Goal: Task Accomplishment & Management: Manage account settings

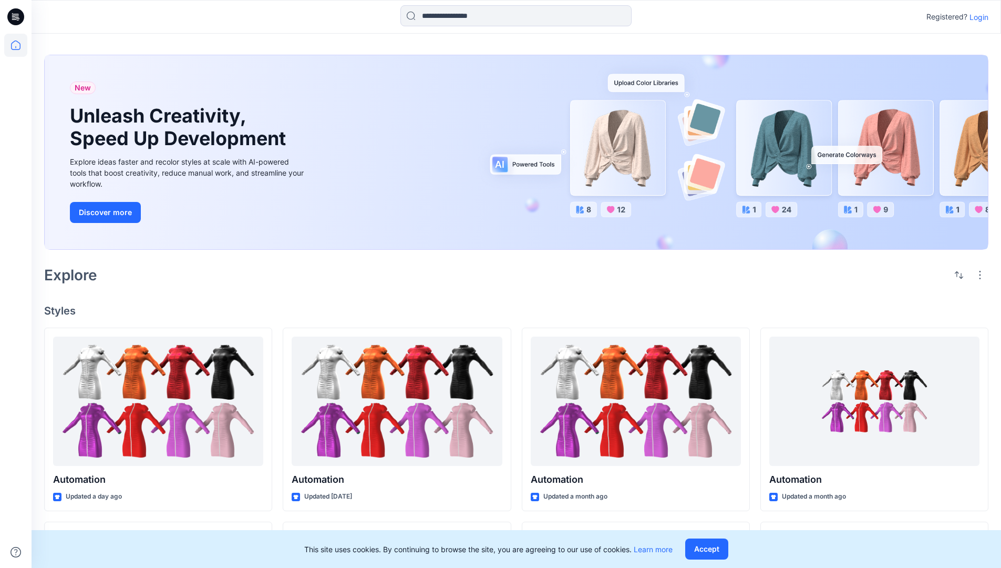
click at [976, 17] on p "Login" at bounding box center [978, 17] width 19 height 11
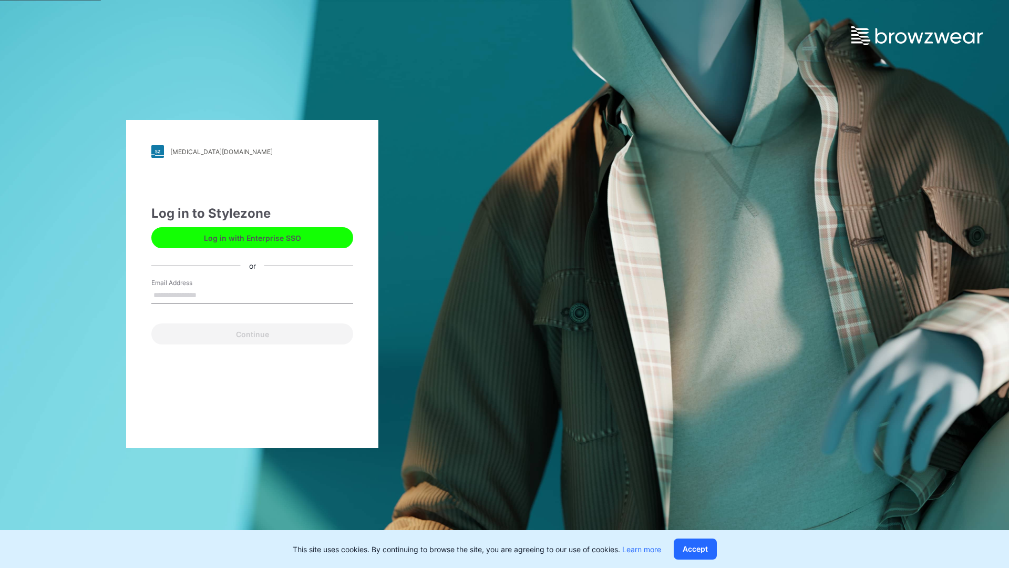
click at [208, 294] on input "Email Address" at bounding box center [252, 295] width 202 height 16
type input "**********"
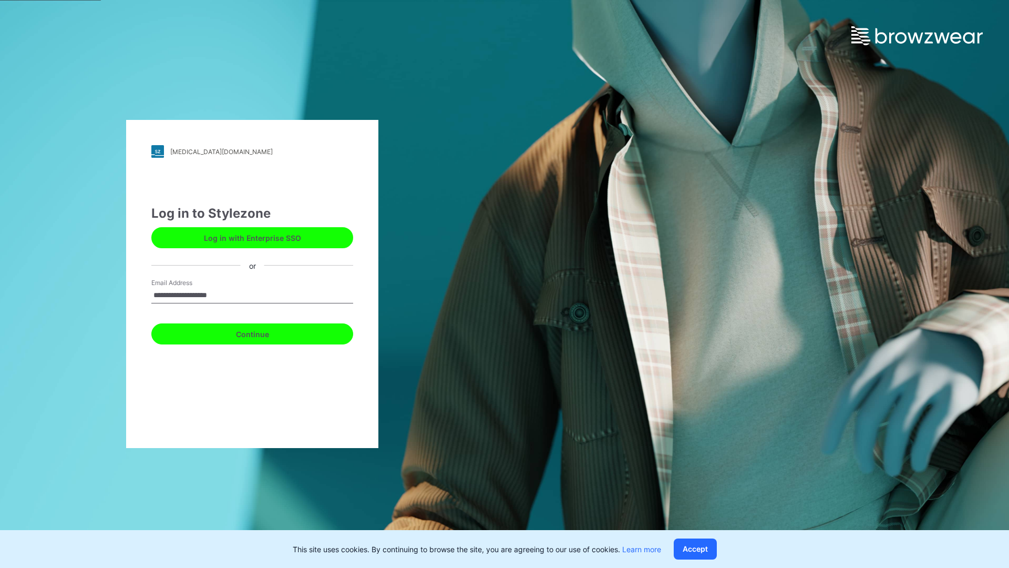
click at [264, 332] on button "Continue" at bounding box center [252, 333] width 202 height 21
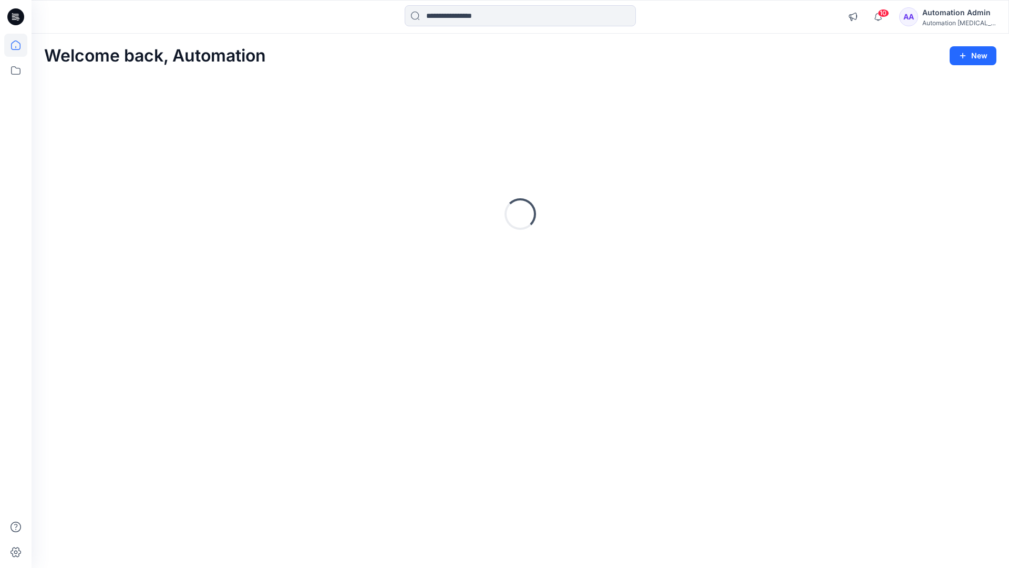
click at [20, 45] on icon at bounding box center [15, 44] width 9 height 9
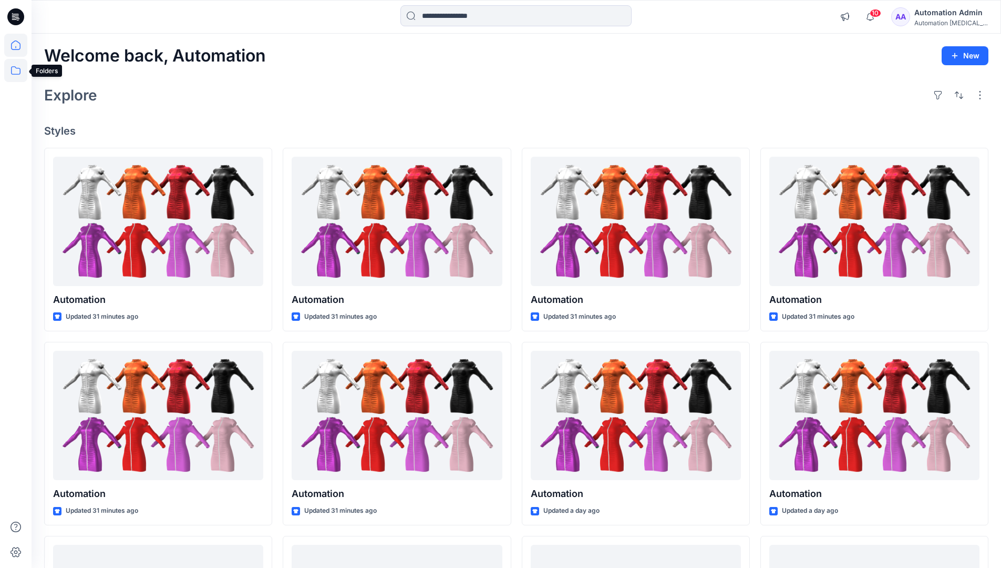
click at [17, 75] on icon at bounding box center [15, 70] width 23 height 23
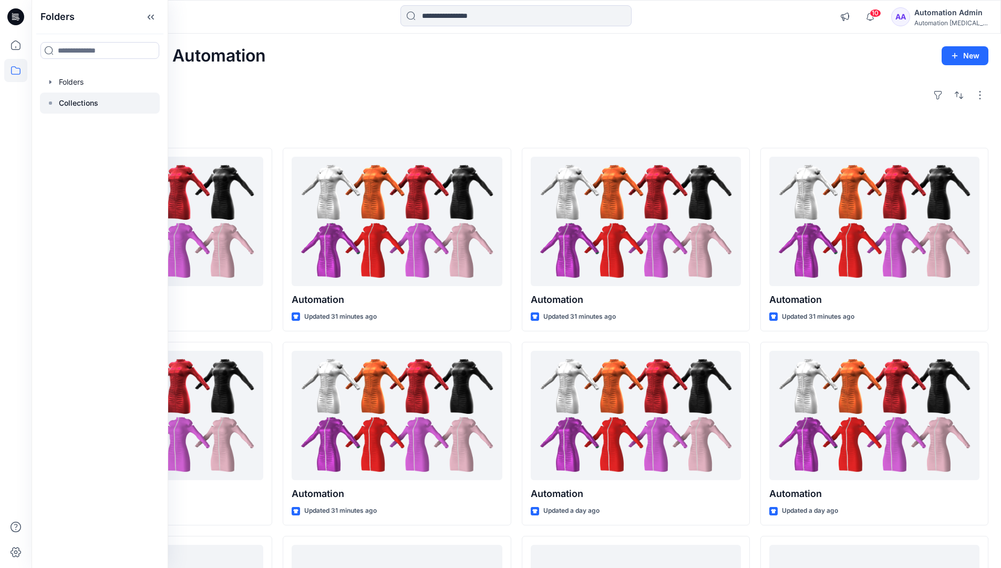
click at [88, 104] on p "Collections" at bounding box center [78, 103] width 39 height 13
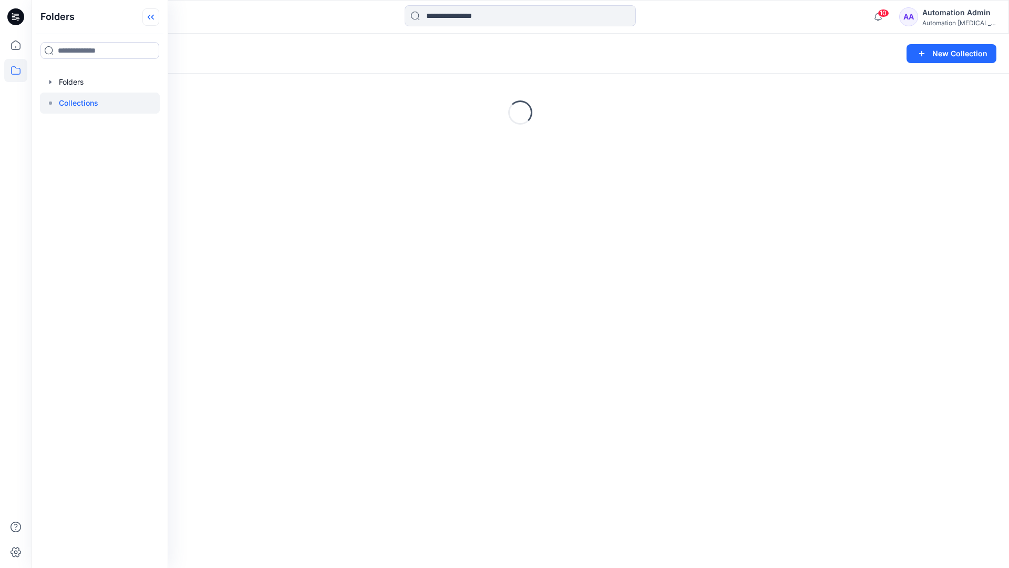
click at [156, 23] on icon at bounding box center [150, 16] width 17 height 17
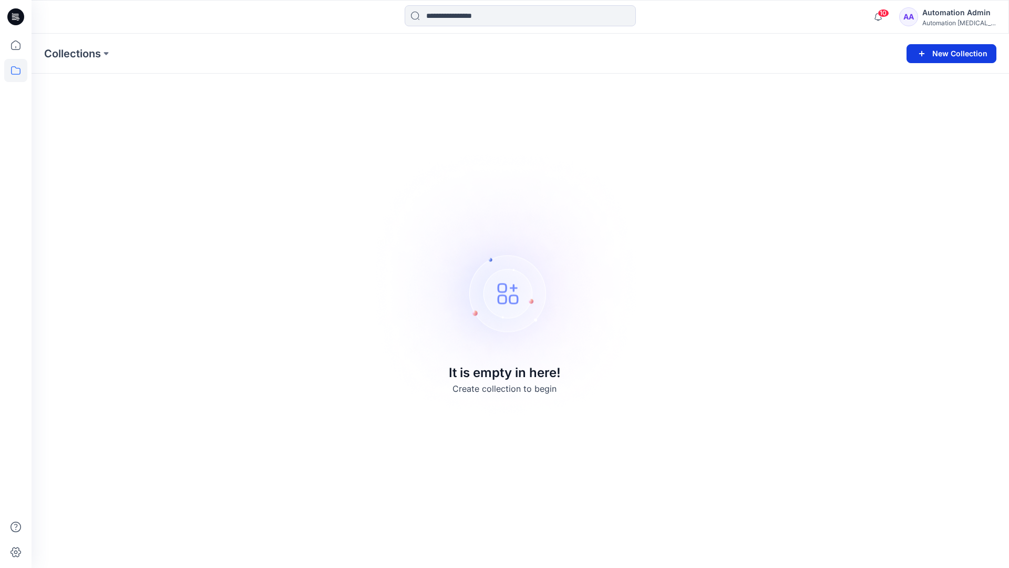
click at [954, 58] on button "New Collection" at bounding box center [951, 53] width 90 height 19
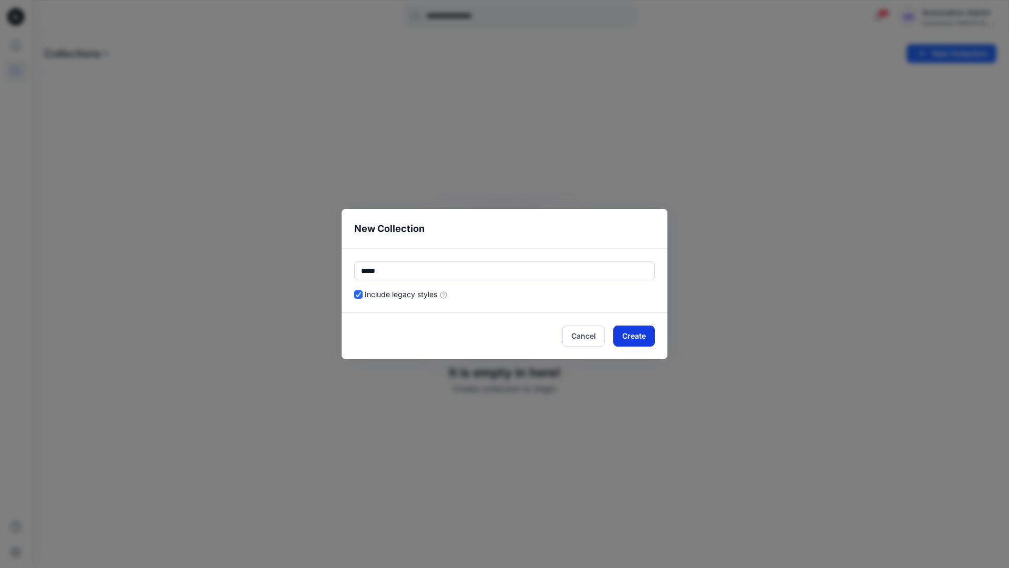
type input "*****"
click at [621, 334] on button "Create" at bounding box center [634, 335] width 42 height 21
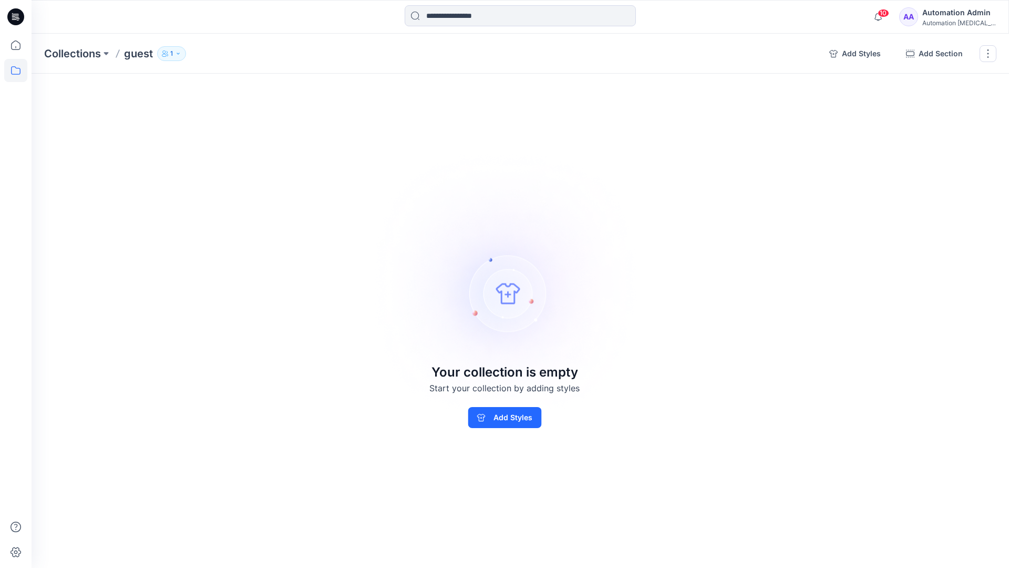
click at [171, 52] on p "1" at bounding box center [171, 54] width 3 height 12
click at [298, 87] on icon "button" at bounding box center [298, 85] width 8 height 8
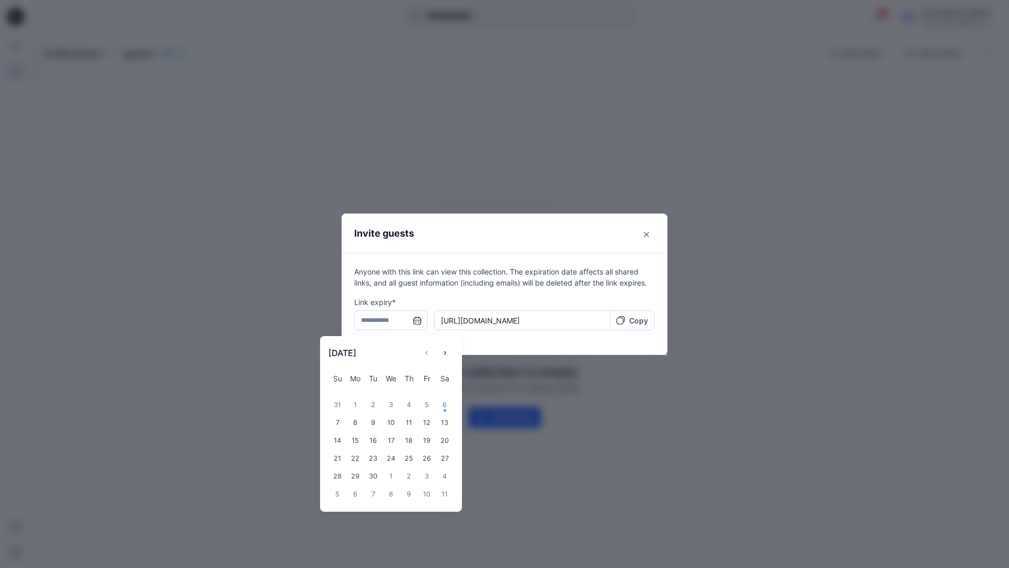
click at [387, 322] on input "text" at bounding box center [391, 320] width 74 height 20
click at [449, 350] on icon "Choose Date" at bounding box center [445, 352] width 8 height 8
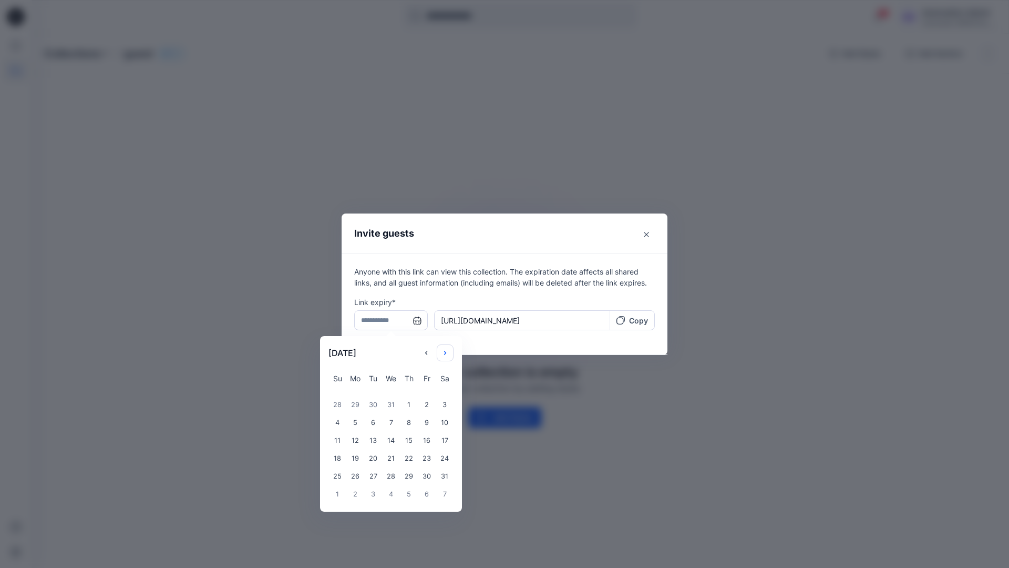
click at [449, 350] on icon "Choose Date" at bounding box center [445, 352] width 8 height 8
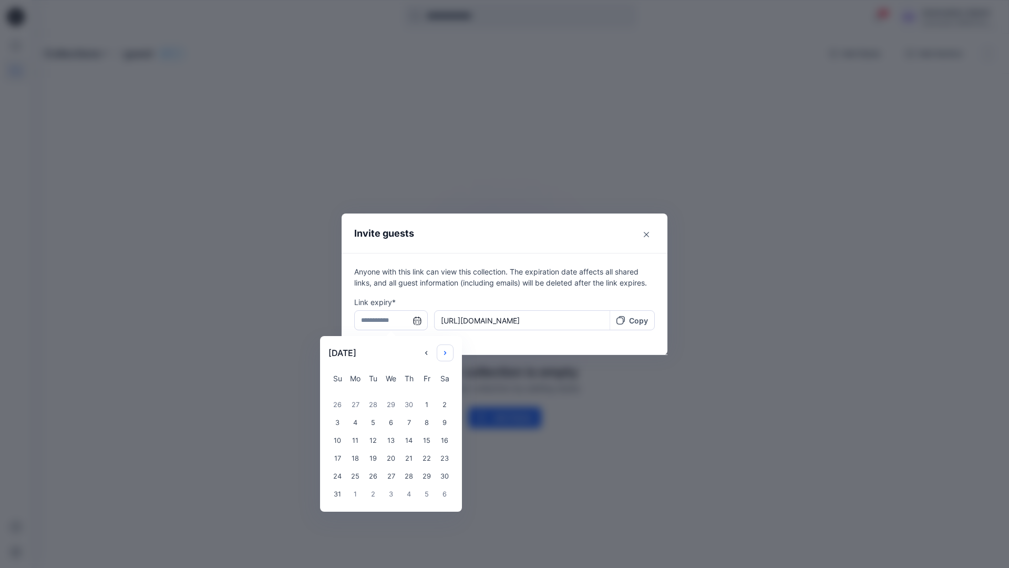
click at [449, 350] on icon "Choose Date" at bounding box center [445, 352] width 8 height 8
click at [387, 441] on div "14" at bounding box center [391, 440] width 18 height 18
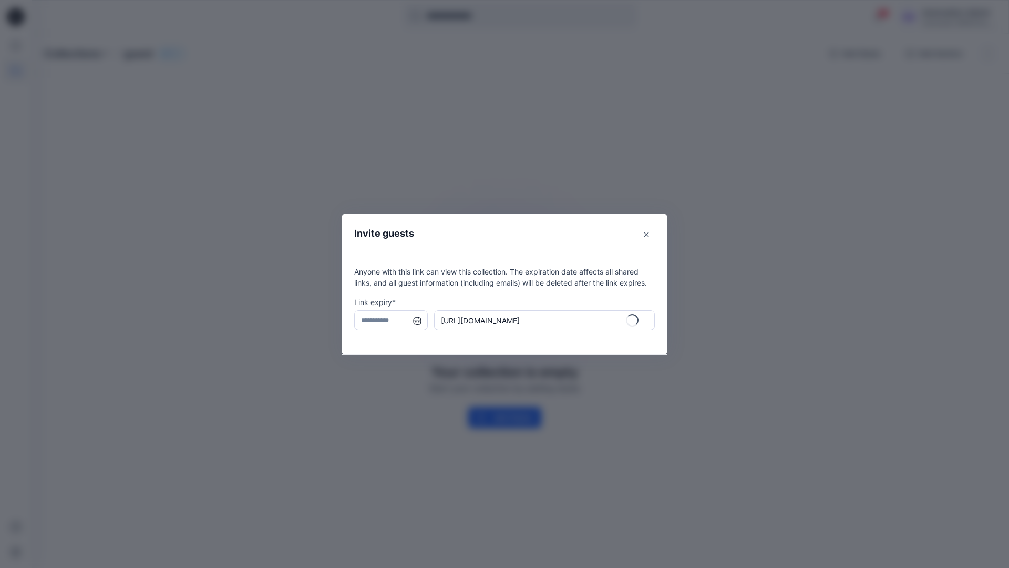
type input "**********"
click at [633, 322] on p "Copy" at bounding box center [638, 320] width 19 height 11
click at [645, 234] on icon "Close" at bounding box center [646, 234] width 5 height 5
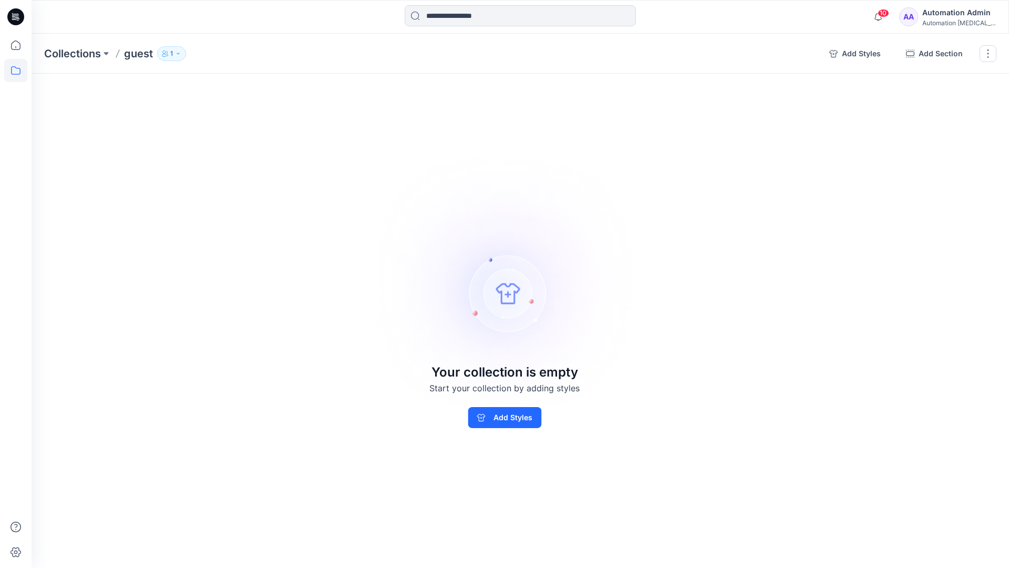
click at [171, 56] on p "1" at bounding box center [171, 54] width 3 height 12
click at [563, 212] on img at bounding box center [505, 283] width 294 height 293
click at [986, 56] on button "button" at bounding box center [987, 53] width 17 height 17
click at [928, 126] on button "Delete Collection" at bounding box center [938, 126] width 114 height 19
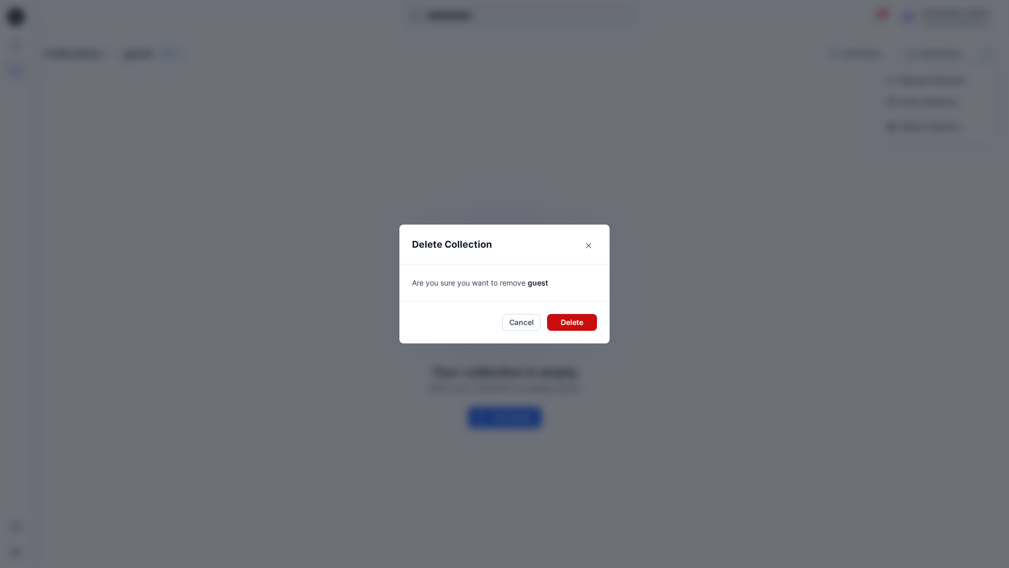
click at [551, 318] on button "Delete" at bounding box center [572, 322] width 50 height 17
